Goal: Find specific page/section: Find specific page/section

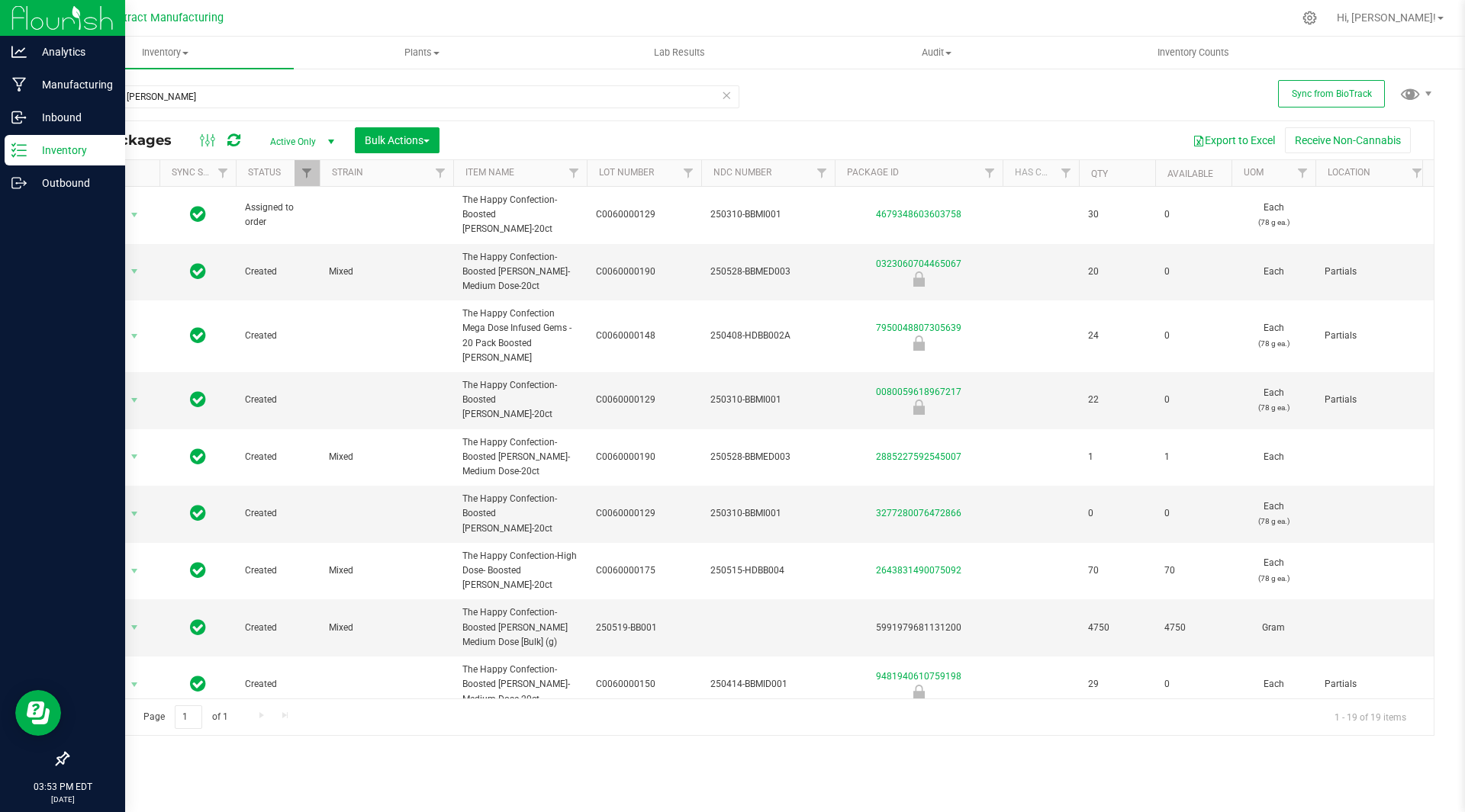
scroll to position [16, 0]
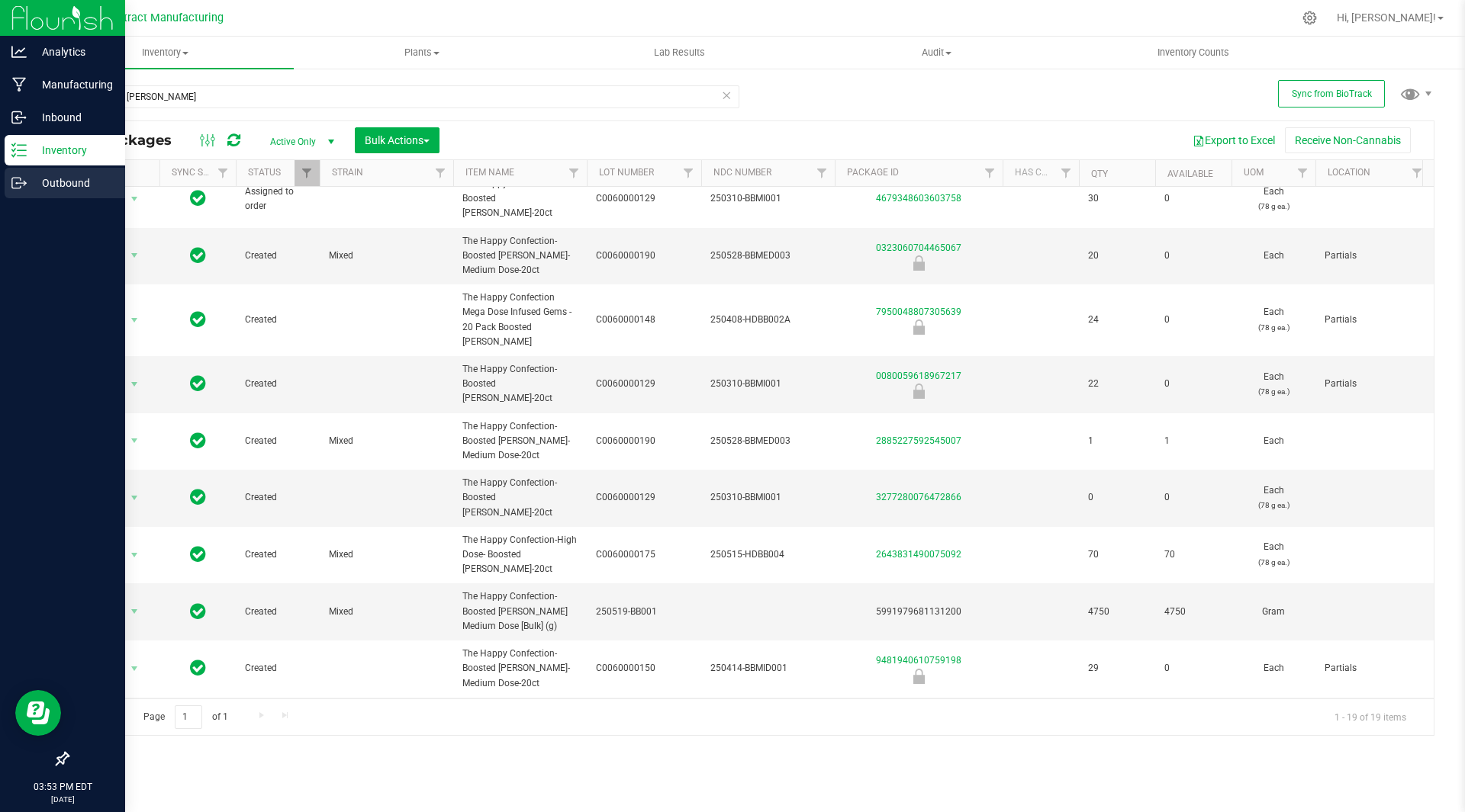
click at [53, 177] on p "Outbound" at bounding box center [72, 182] width 92 height 18
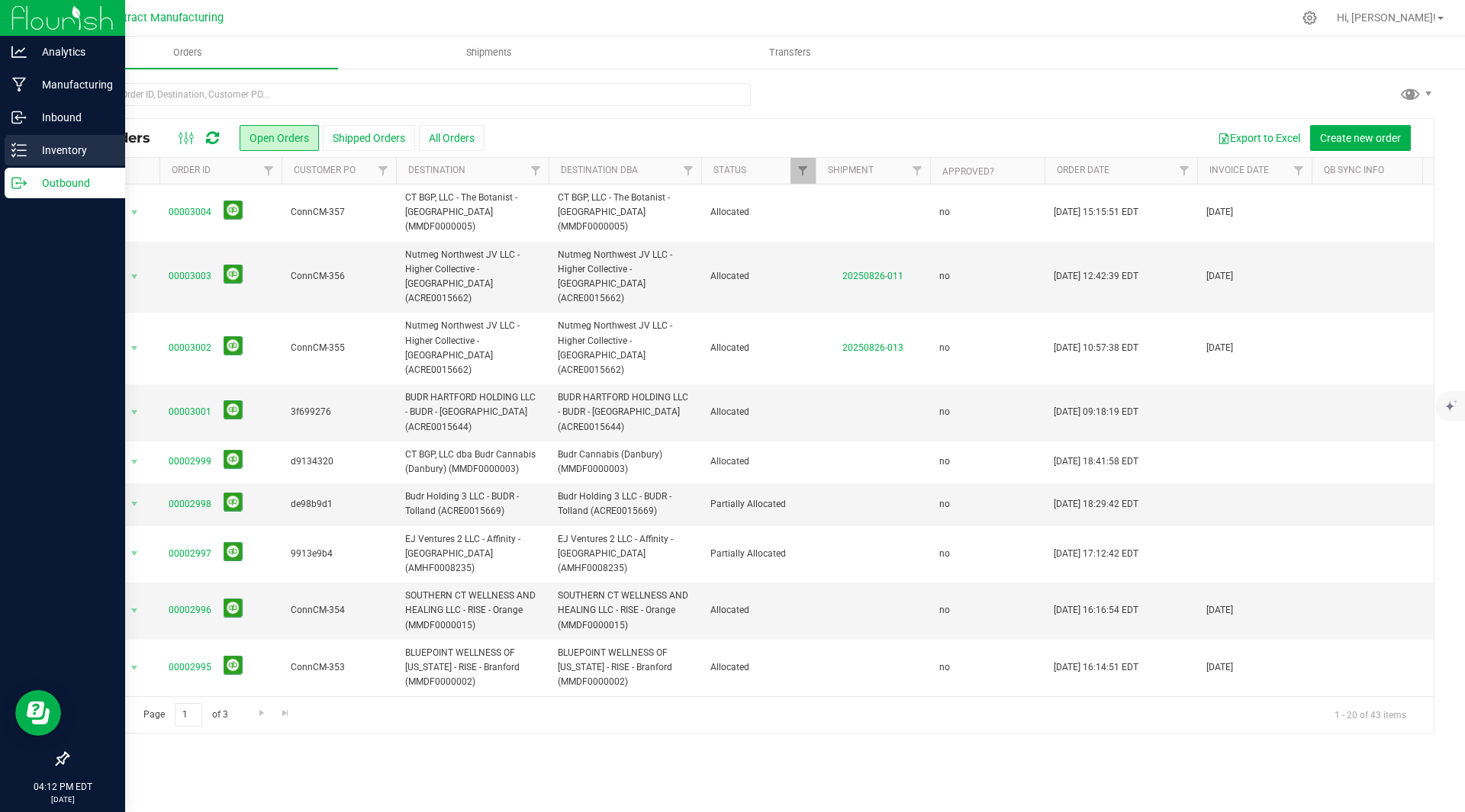
click at [41, 152] on p "Inventory" at bounding box center [72, 150] width 92 height 18
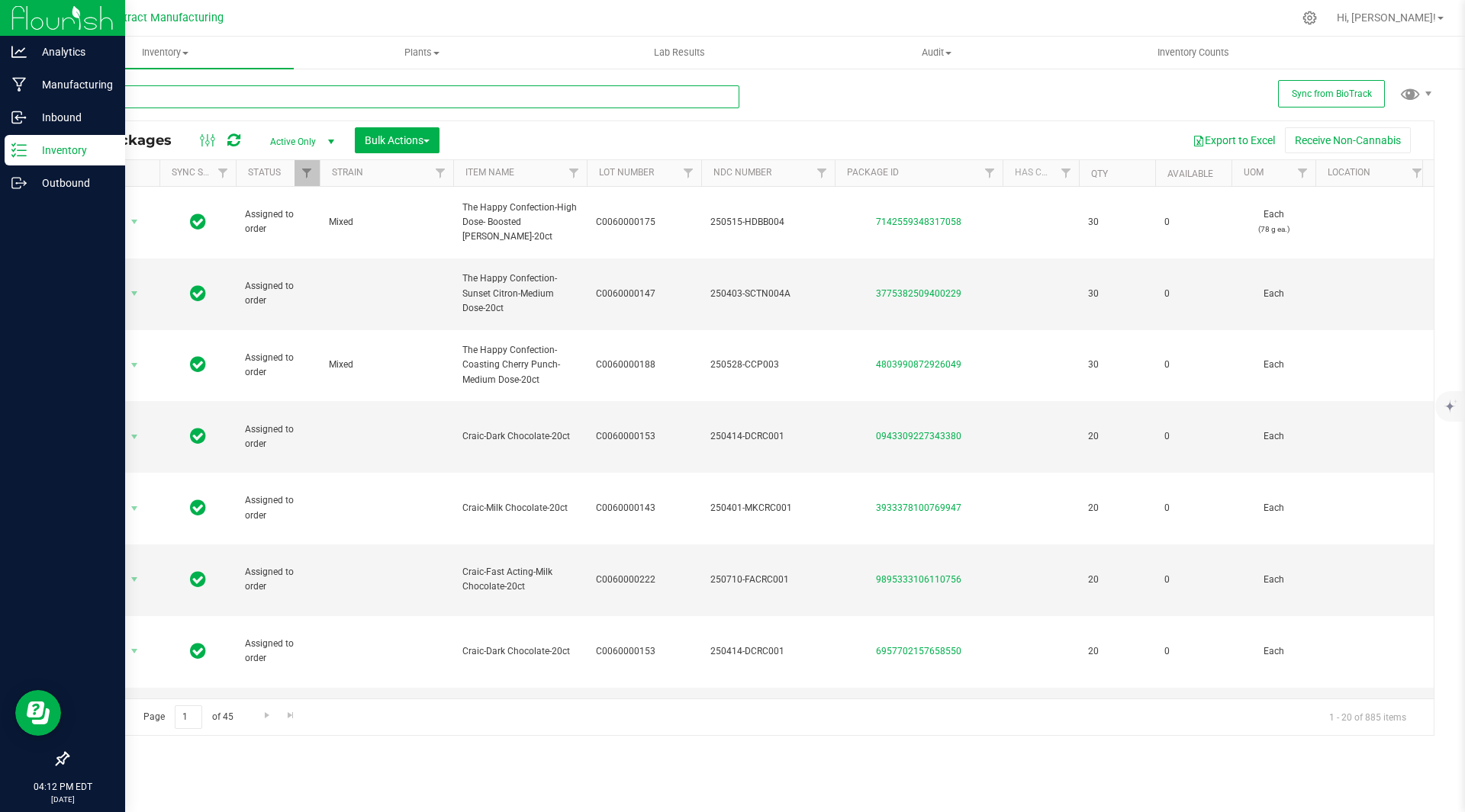
click at [261, 94] on input "text" at bounding box center [402, 97] width 672 height 23
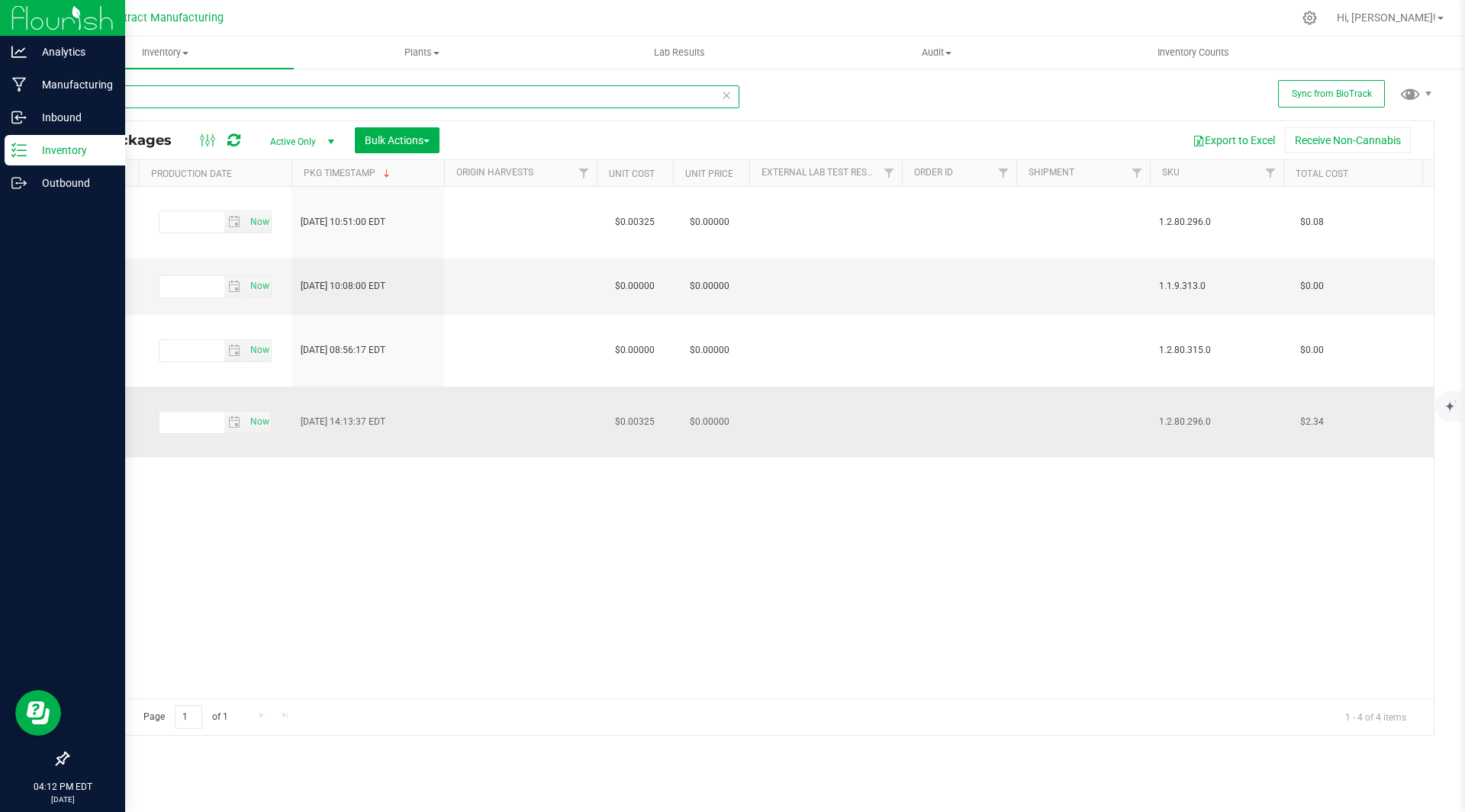
type input "mega"
click at [1195, 415] on span "1.2.80.296.0" at bounding box center [1216, 421] width 115 height 14
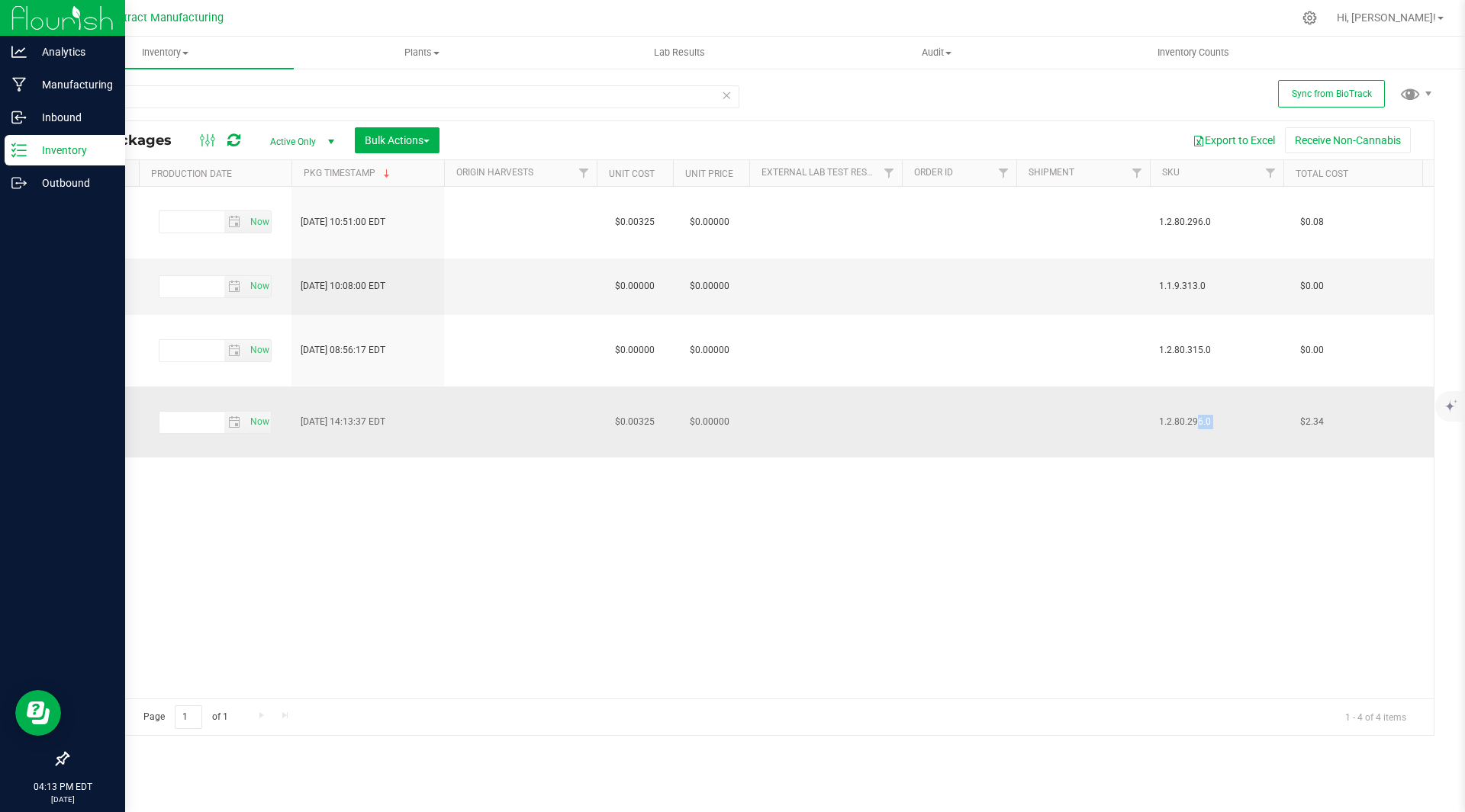
click at [1195, 415] on span "1.2.80.296.0" at bounding box center [1216, 421] width 115 height 14
copy td "1.2.80.296.0"
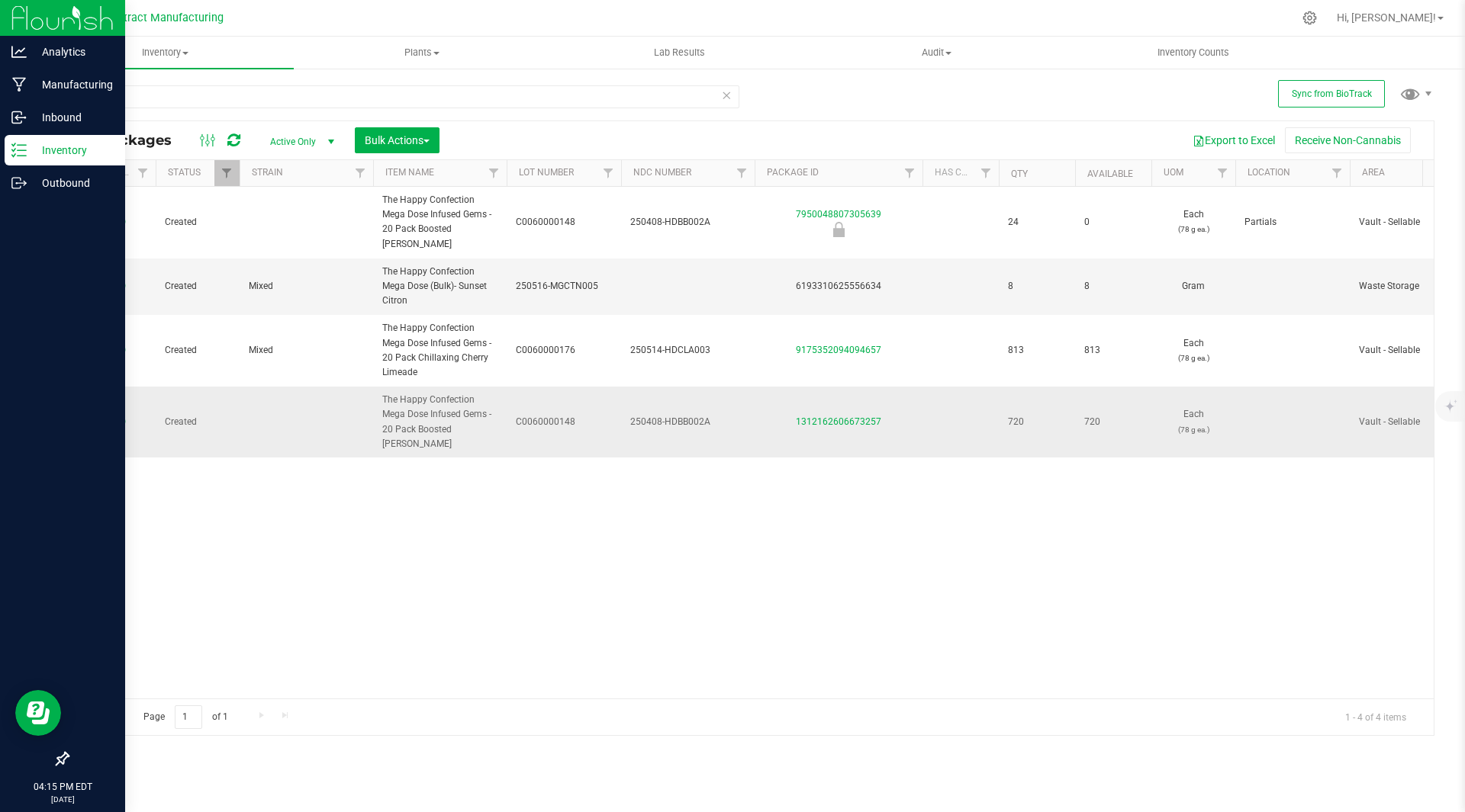
click at [560, 415] on span "C0060000148" at bounding box center [563, 421] width 96 height 14
click at [560, 411] on input "C0060000148" at bounding box center [560, 422] width 109 height 24
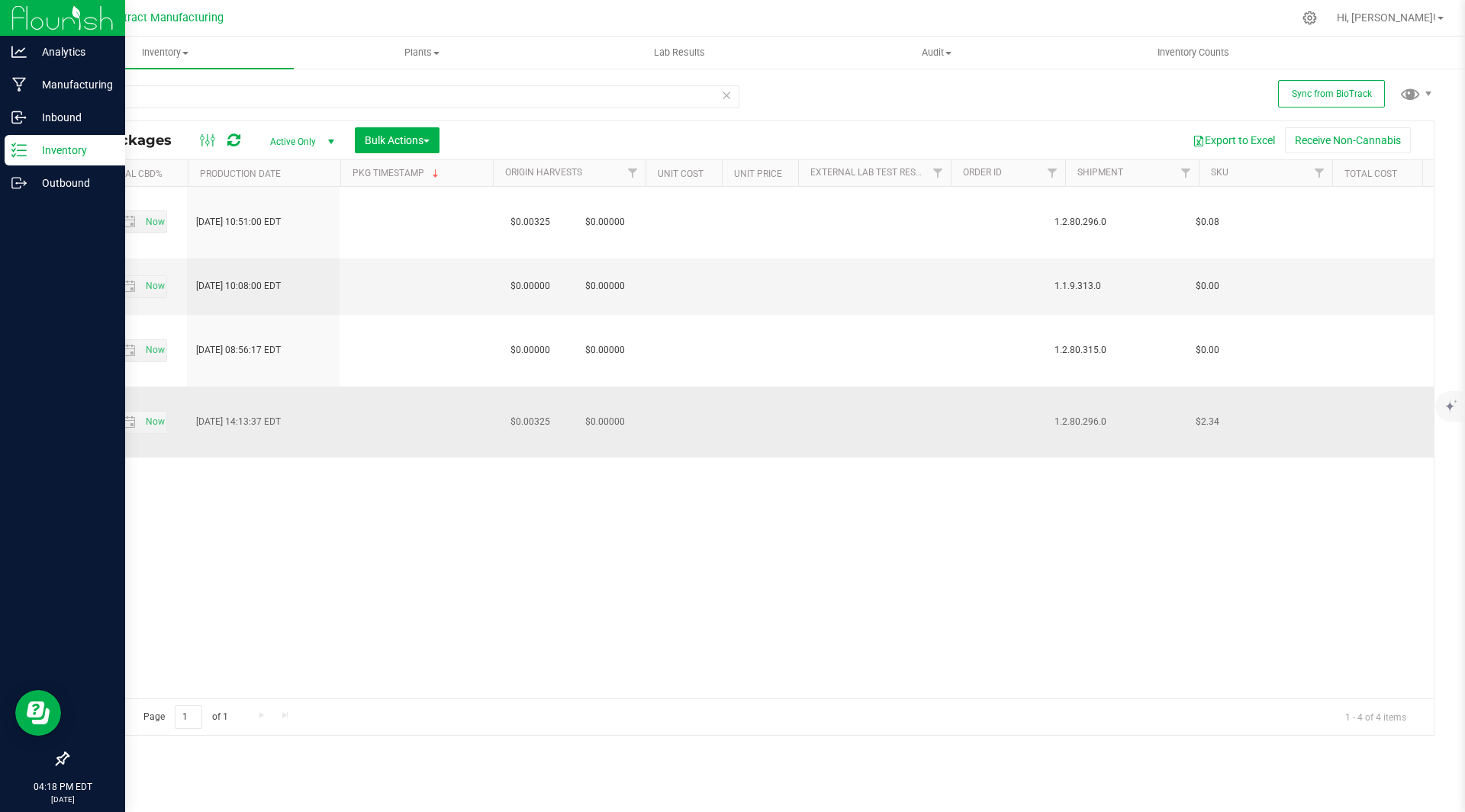
scroll to position [0, 1693]
click at [1079, 415] on span "1.2.80.296.0" at bounding box center [1108, 421] width 115 height 14
copy td "1.2.80.296.0"
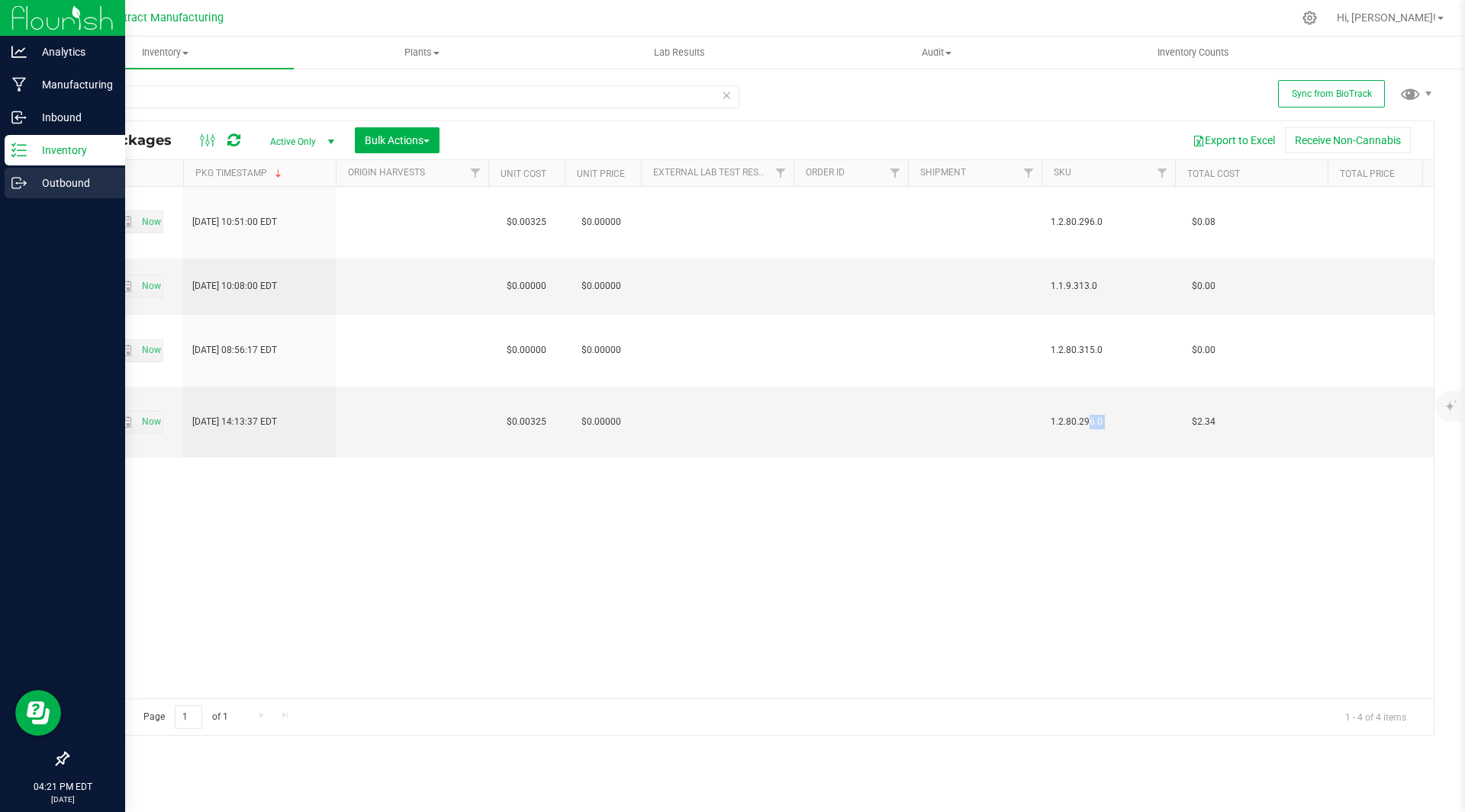
click at [66, 180] on p "Outbound" at bounding box center [72, 182] width 92 height 18
